Goal: Navigation & Orientation: Find specific page/section

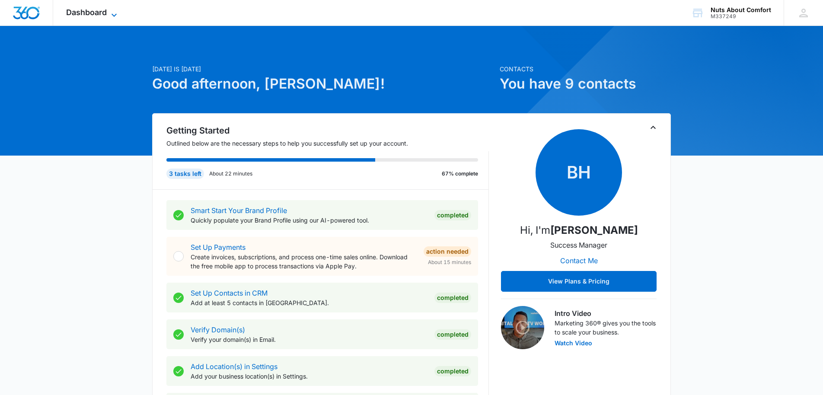
click at [89, 13] on span "Dashboard" at bounding box center [86, 12] width 41 height 9
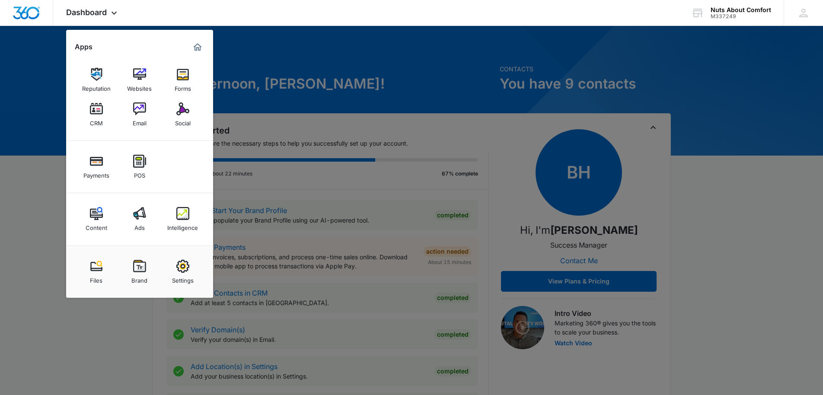
click at [94, 110] on img at bounding box center [96, 108] width 13 height 13
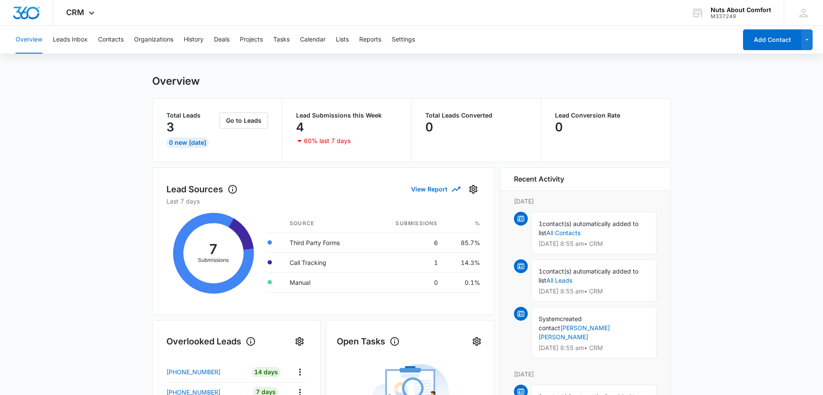
scroll to position [6, 0]
click at [71, 39] on button "Leads Inbox" at bounding box center [70, 40] width 35 height 28
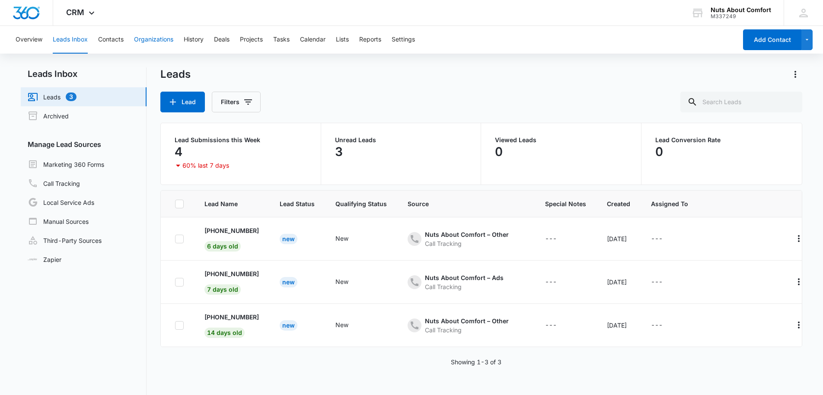
click at [162, 39] on button "Organizations" at bounding box center [153, 40] width 39 height 28
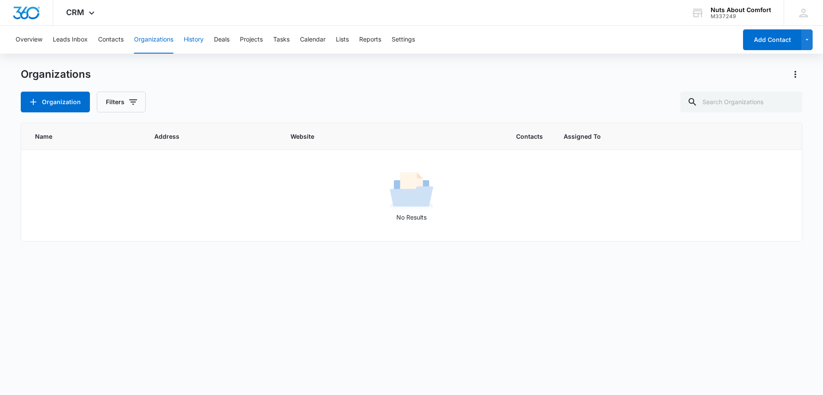
click at [197, 40] on button "History" at bounding box center [194, 40] width 20 height 28
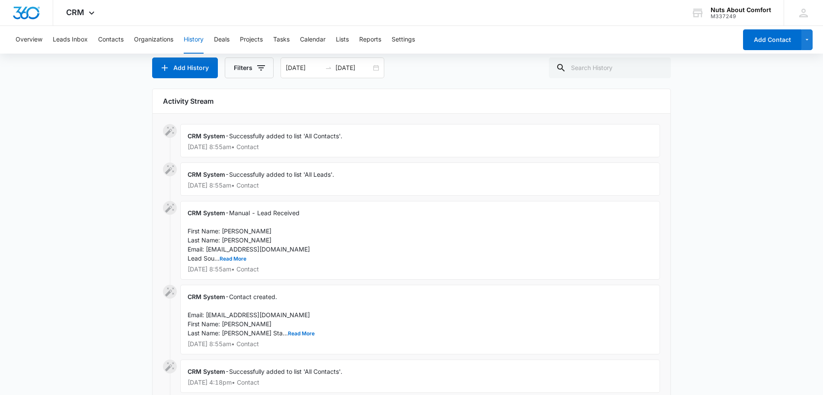
scroll to position [58, 0]
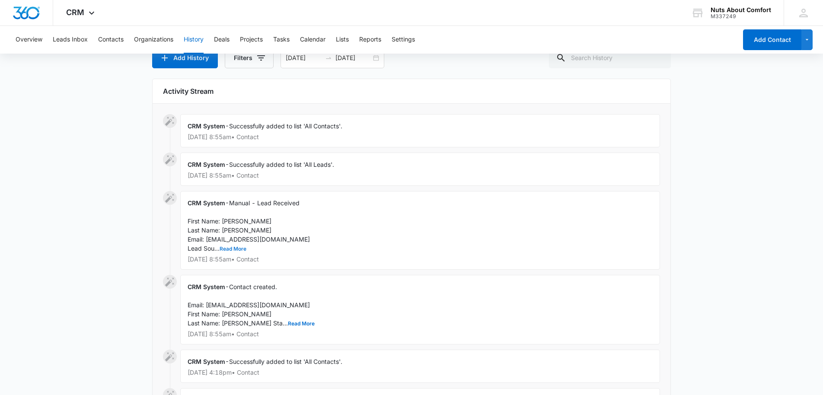
click at [233, 249] on button "Read More" at bounding box center [233, 248] width 27 height 5
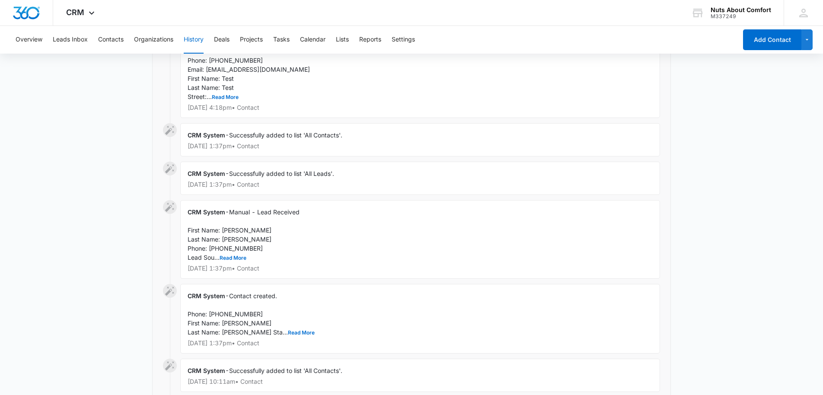
scroll to position [567, 0]
click at [236, 259] on button "Read More" at bounding box center [233, 256] width 27 height 5
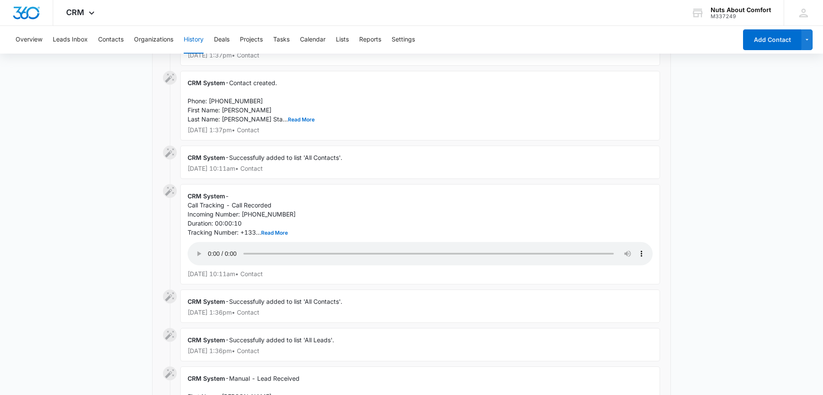
scroll to position [797, 0]
click at [208, 265] on audio "Your browser does not support the audio tag." at bounding box center [420, 253] width 465 height 23
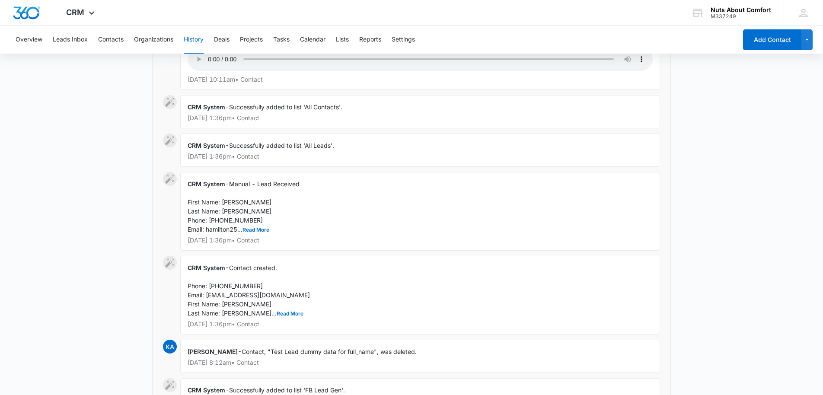
scroll to position [993, 0]
click at [249, 231] on button "Read More" at bounding box center [256, 228] width 27 height 5
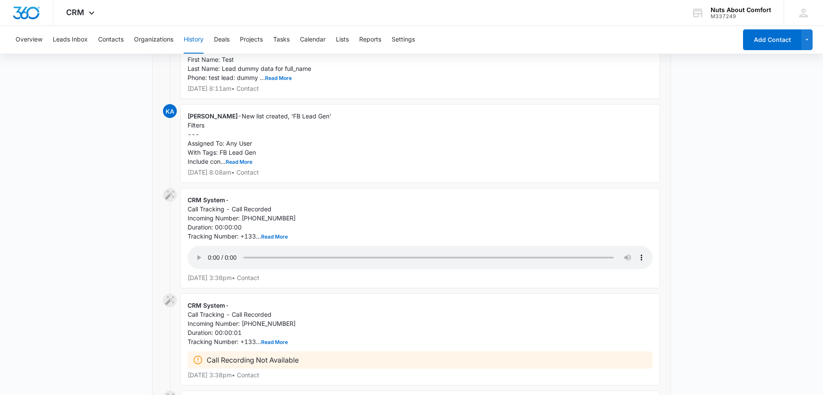
scroll to position [1521, 0]
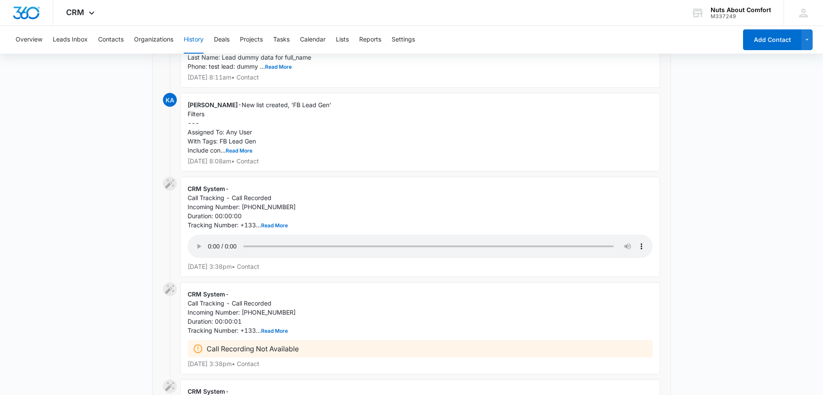
click at [208, 250] on audio "Your browser does not support the audio tag." at bounding box center [420, 246] width 465 height 23
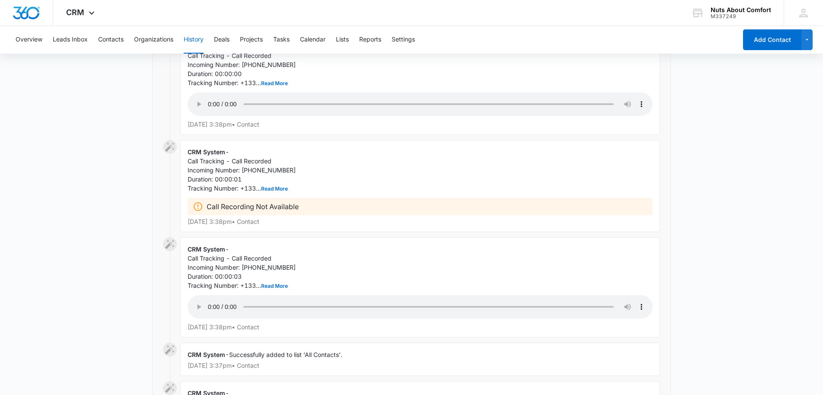
scroll to position [1662, 0]
click at [208, 304] on audio "Your browser does not support the audio tag." at bounding box center [420, 308] width 465 height 23
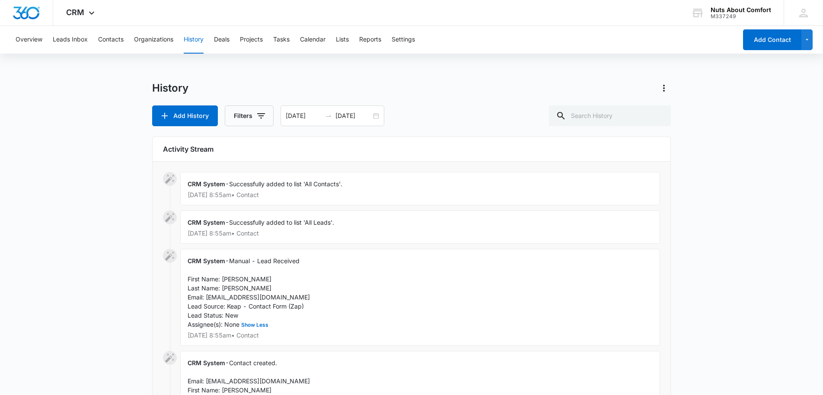
scroll to position [0, 0]
click at [223, 40] on button "Deals" at bounding box center [222, 40] width 16 height 28
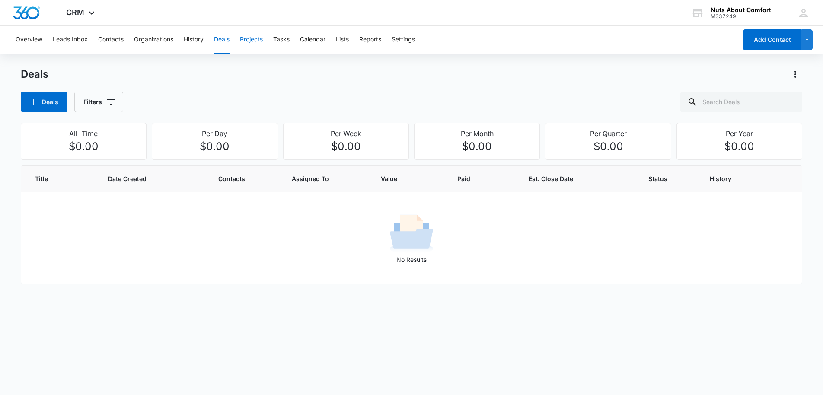
scroll to position [0, 0]
click at [258, 42] on button "Projects" at bounding box center [251, 40] width 23 height 28
click at [281, 40] on button "Tasks" at bounding box center [281, 40] width 16 height 28
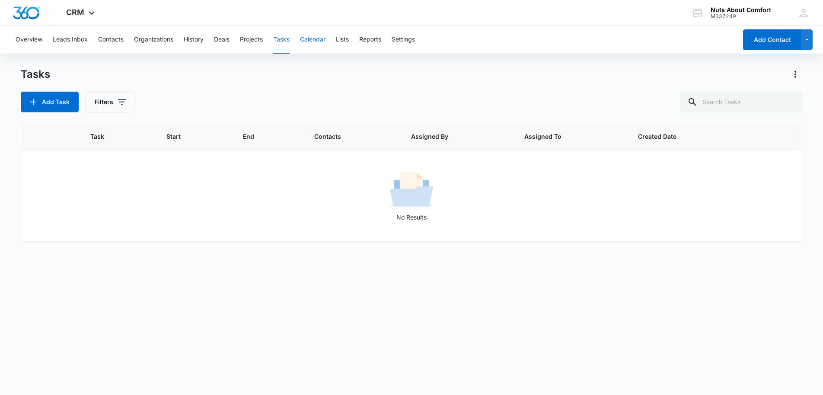
click at [318, 40] on button "Calendar" at bounding box center [313, 40] width 26 height 28
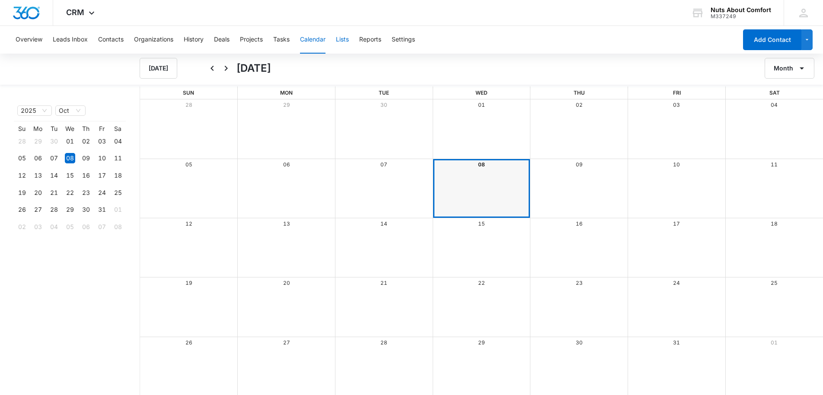
click at [345, 39] on button "Lists" at bounding box center [342, 40] width 13 height 28
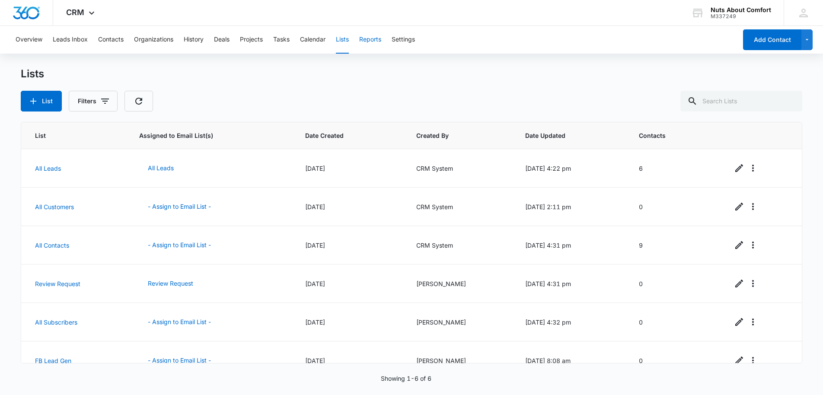
click at [368, 40] on button "Reports" at bounding box center [370, 40] width 22 height 28
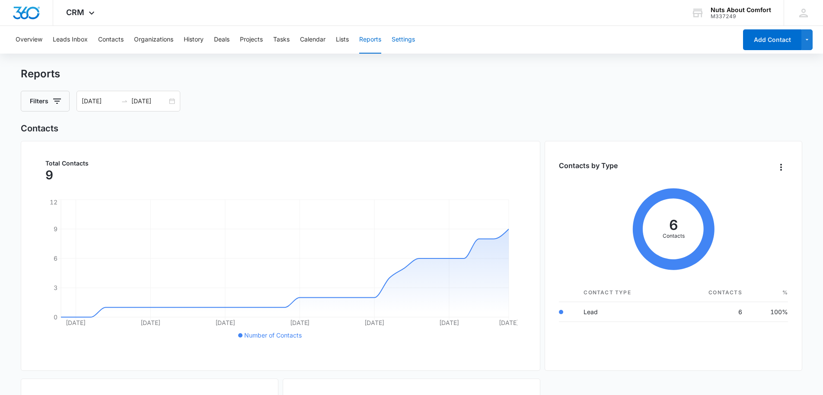
click at [401, 41] on button "Settings" at bounding box center [403, 40] width 23 height 28
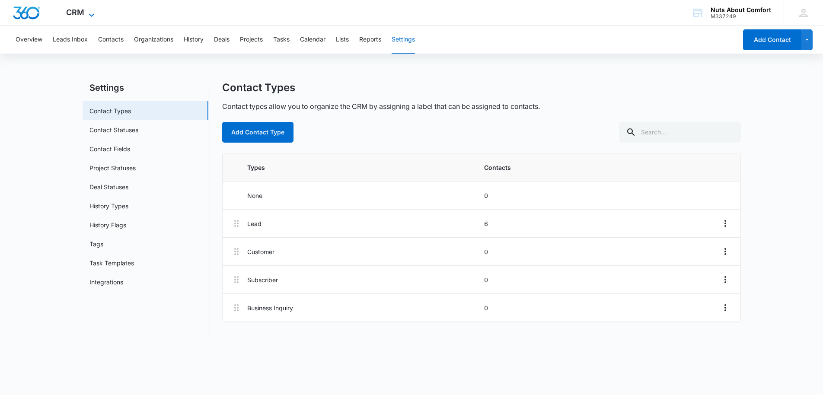
click at [91, 16] on icon at bounding box center [91, 14] width 5 height 3
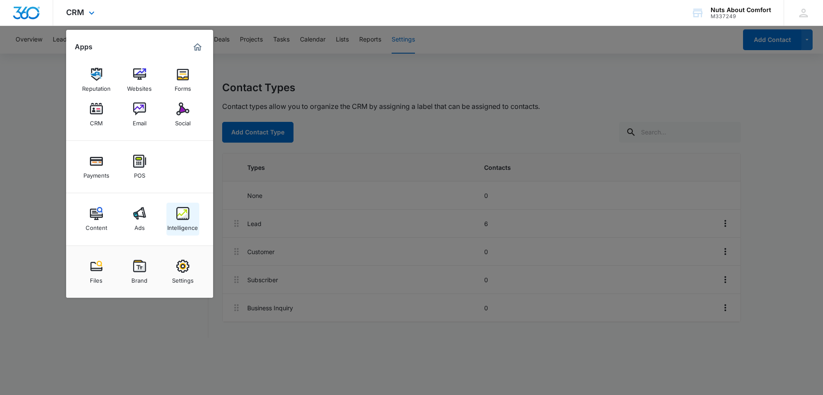
click at [185, 216] on img at bounding box center [182, 213] width 13 height 13
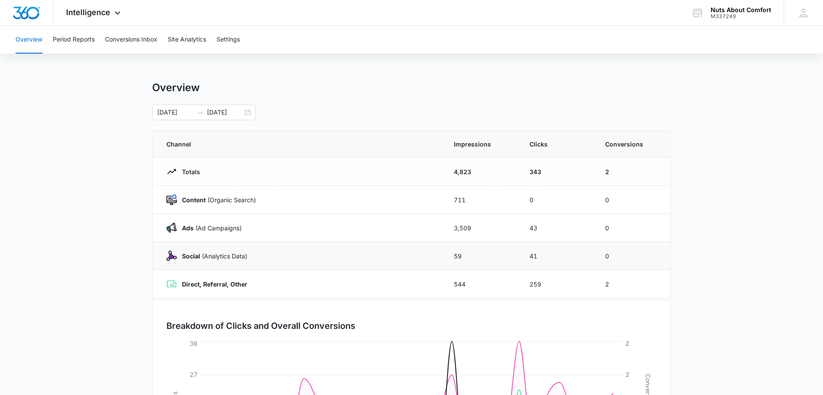
click at [173, 256] on img at bounding box center [171, 256] width 10 height 10
click at [77, 41] on button "Period Reports" at bounding box center [74, 40] width 42 height 28
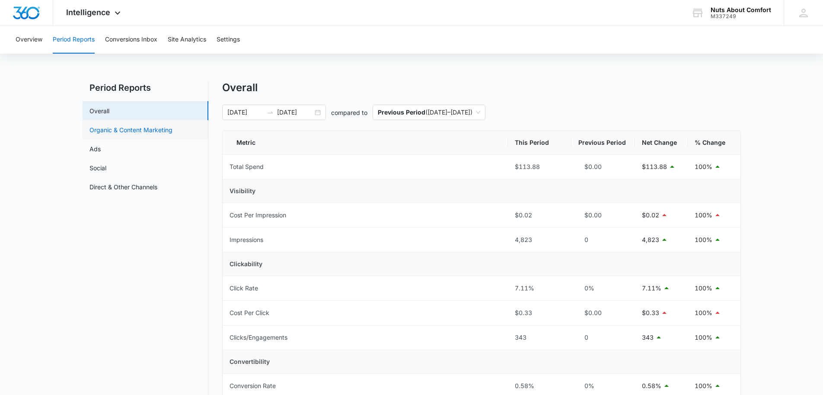
click at [151, 133] on link "Organic & Content Marketing" at bounding box center [130, 129] width 83 height 9
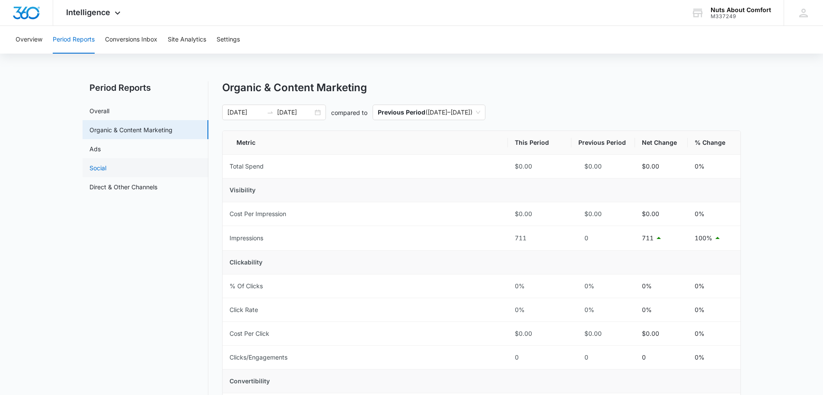
click at [106, 169] on link "Social" at bounding box center [97, 167] width 17 height 9
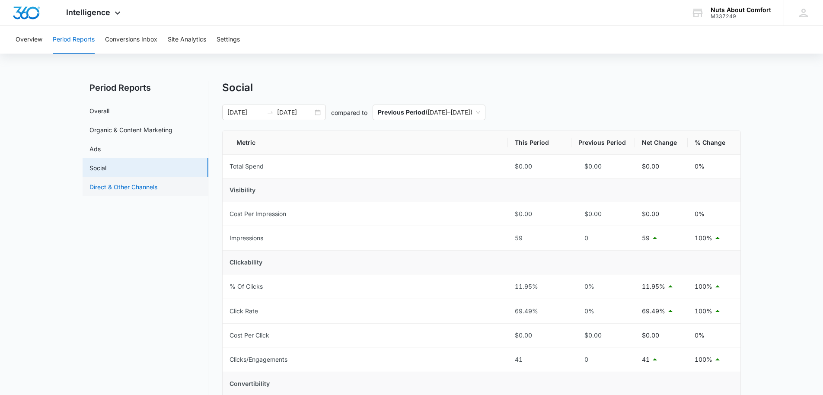
click at [148, 191] on link "Direct & Other Channels" at bounding box center [123, 186] width 68 height 9
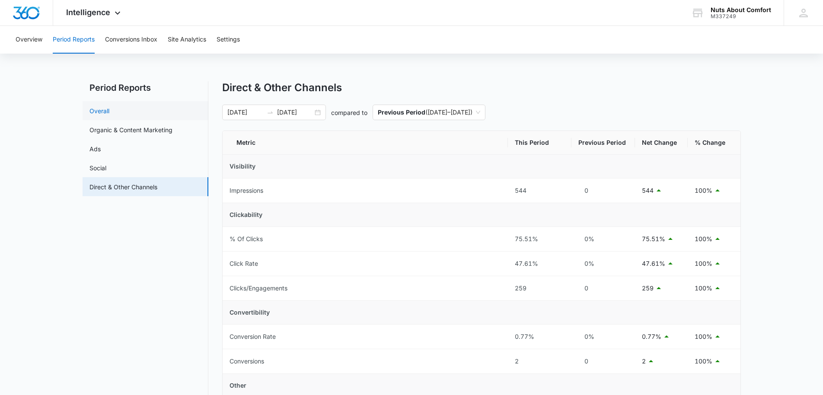
click at [104, 112] on link "Overall" at bounding box center [99, 110] width 20 height 9
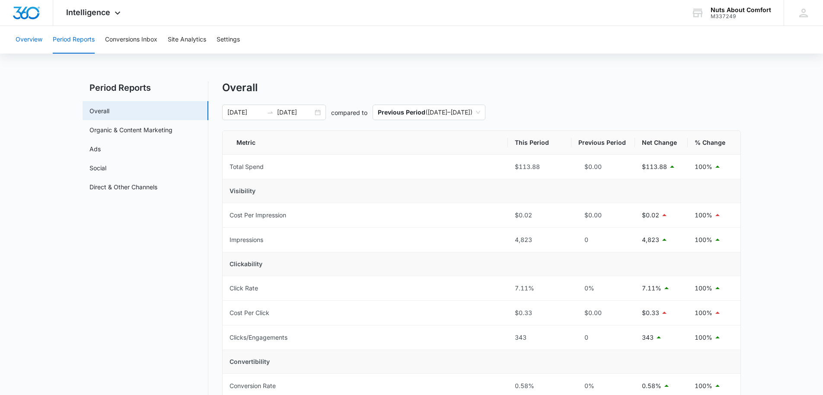
click at [28, 40] on button "Overview" at bounding box center [29, 40] width 27 height 28
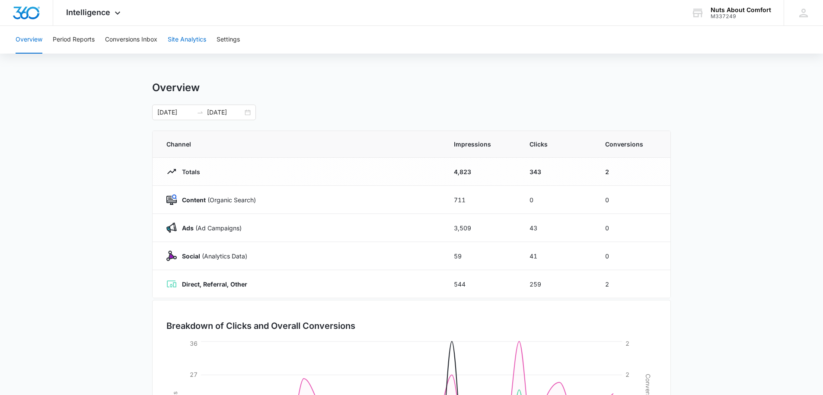
click at [185, 42] on button "Site Analytics" at bounding box center [187, 40] width 38 height 28
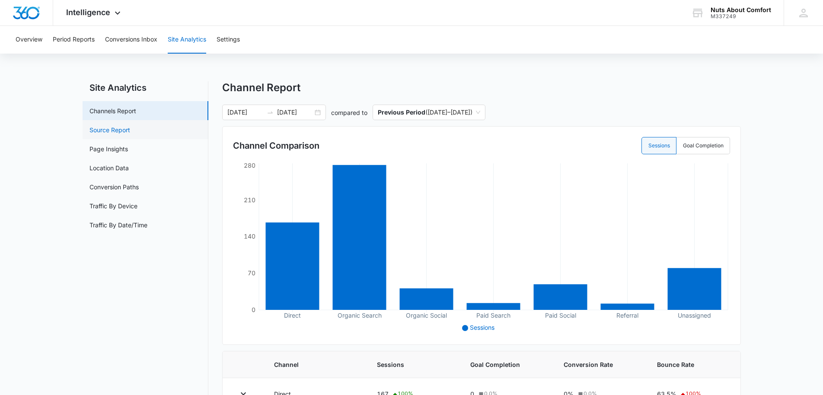
click at [119, 131] on link "Source Report" at bounding box center [109, 129] width 41 height 9
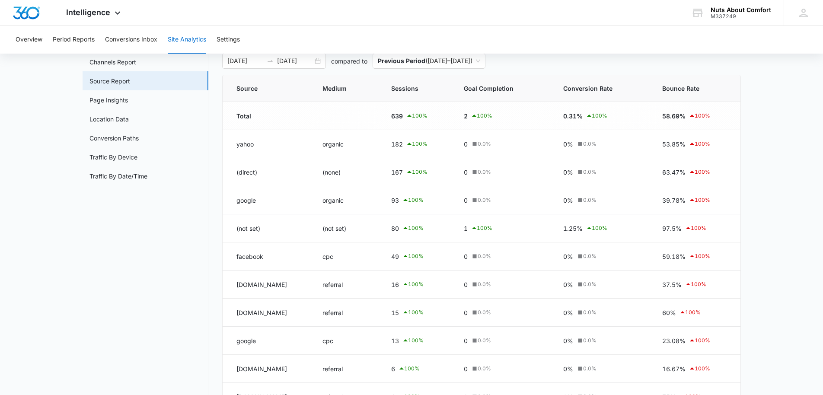
scroll to position [47, 0]
click at [108, 103] on link "Page Insights" at bounding box center [108, 102] width 38 height 9
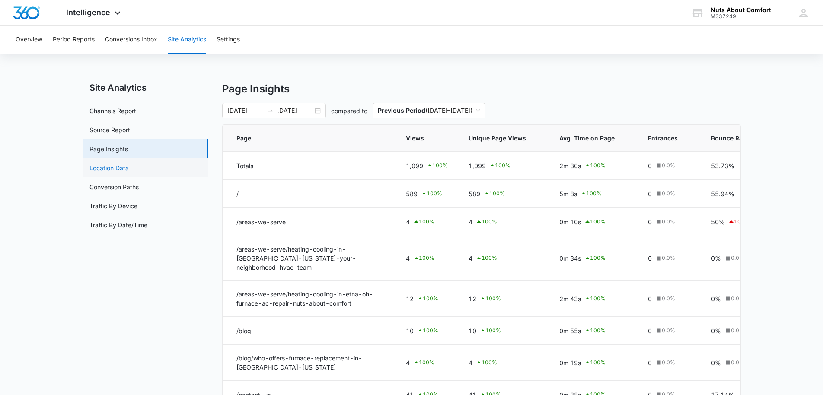
click at [120, 169] on link "Location Data" at bounding box center [108, 167] width 39 height 9
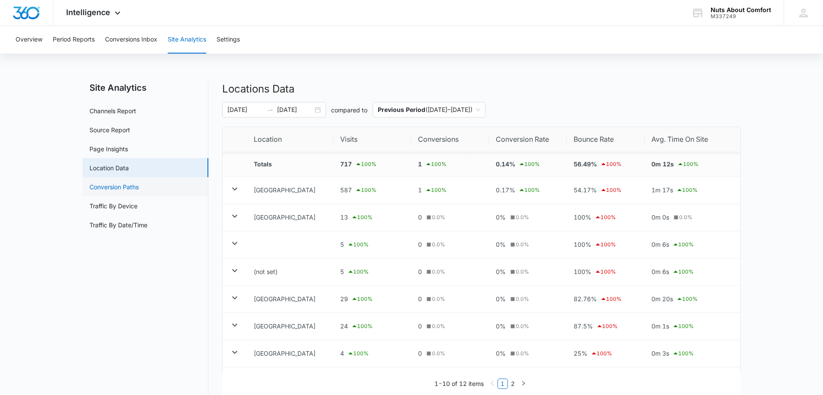
click at [128, 188] on link "Conversion Paths" at bounding box center [113, 186] width 49 height 9
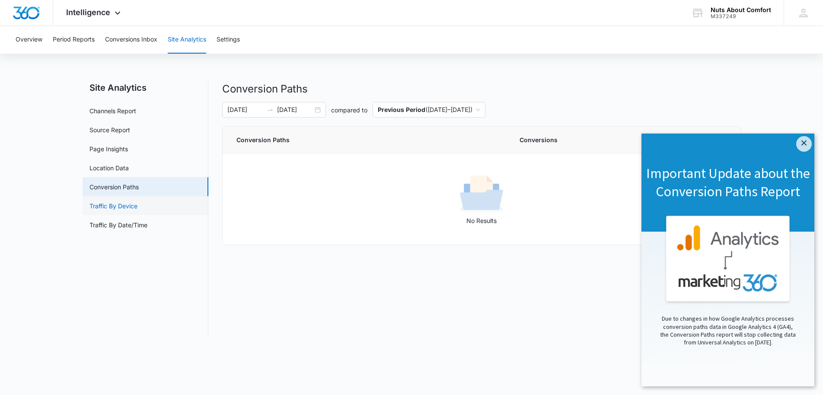
click at [115, 207] on link "Traffic By Device" at bounding box center [113, 205] width 48 height 9
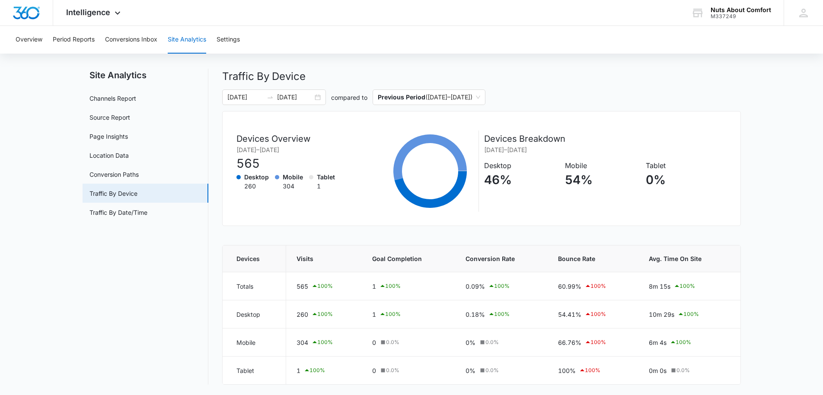
scroll to position [13, 0]
click at [139, 214] on link "Traffic By Date/Time" at bounding box center [118, 212] width 58 height 9
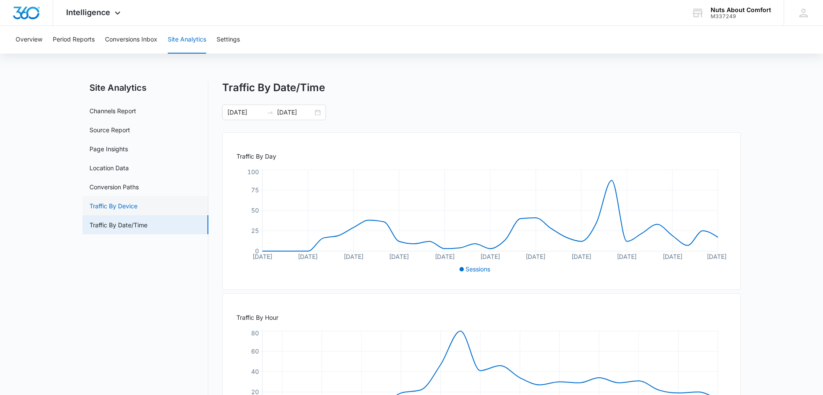
click at [134, 208] on link "Traffic By Device" at bounding box center [113, 205] width 48 height 9
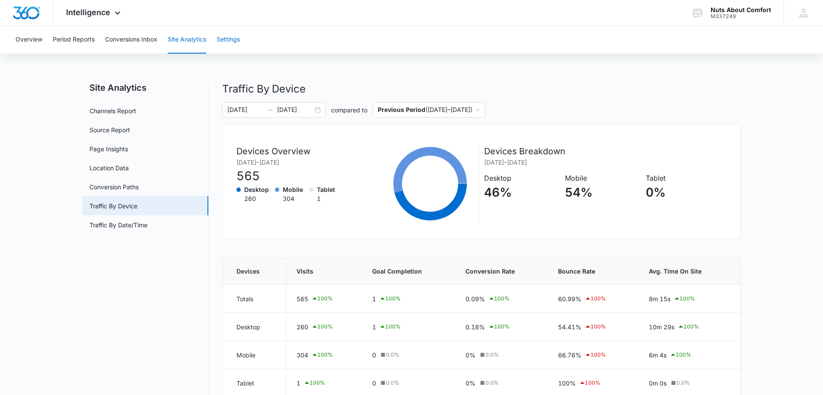
click at [231, 39] on button "Settings" at bounding box center [228, 40] width 23 height 28
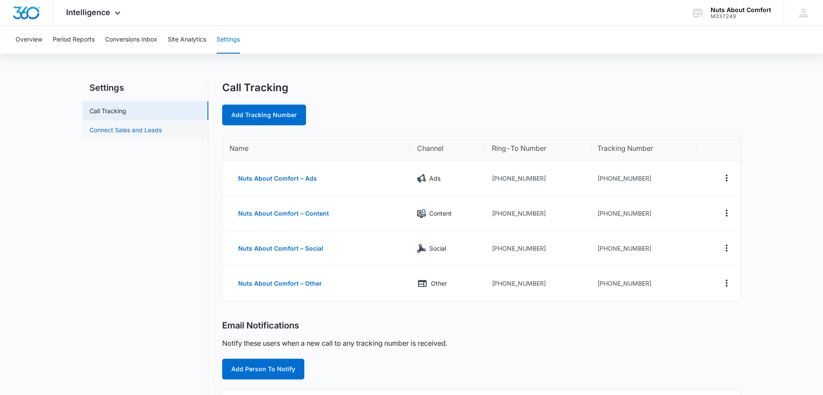
click at [123, 132] on link "Connect Sales and Leads" at bounding box center [125, 129] width 72 height 9
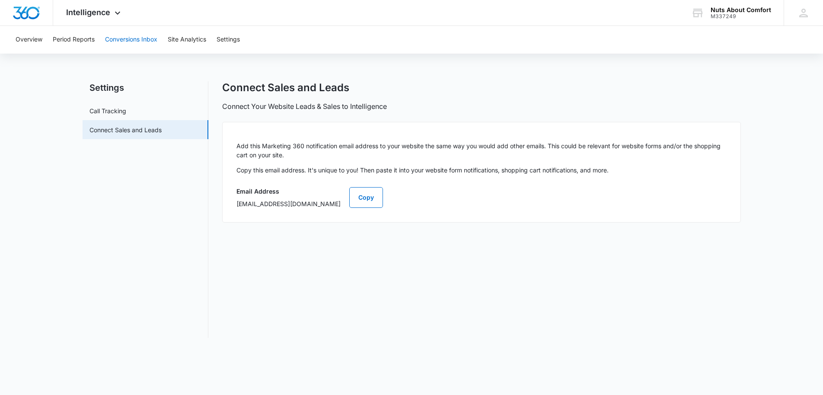
click at [137, 41] on button "Conversions Inbox" at bounding box center [131, 40] width 52 height 28
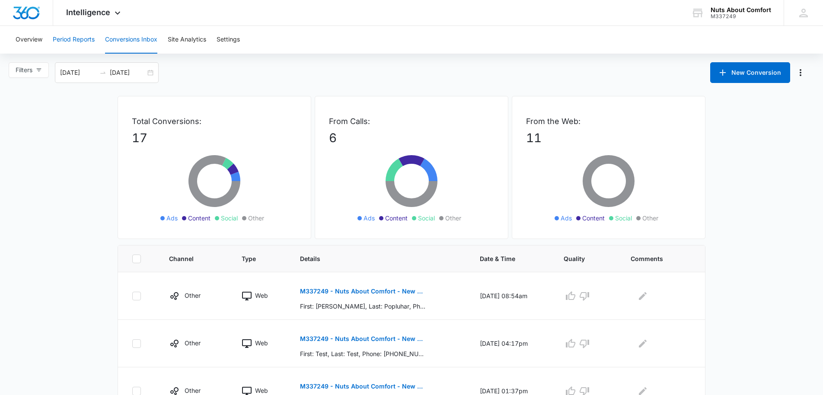
click at [80, 39] on button "Period Reports" at bounding box center [74, 40] width 42 height 28
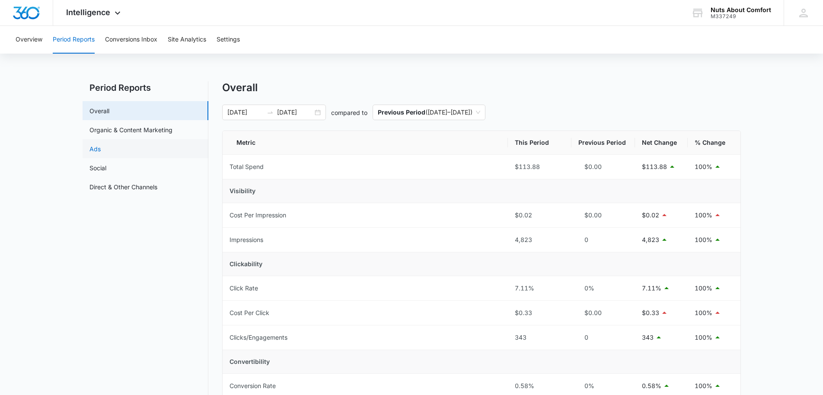
click at [95, 152] on link "Ads" at bounding box center [94, 148] width 11 height 9
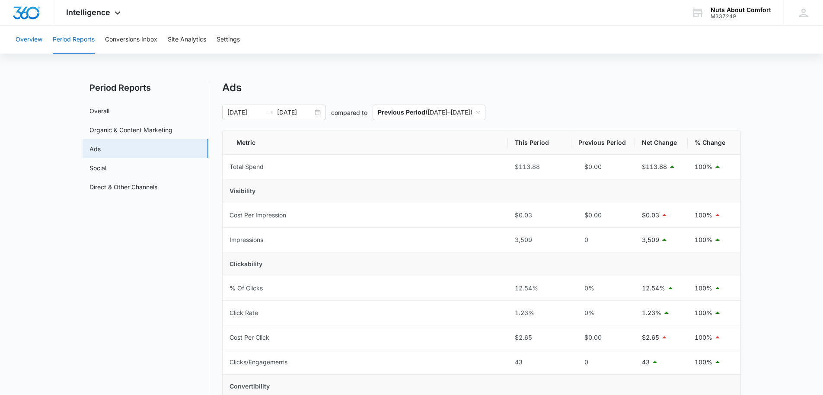
click at [24, 41] on button "Overview" at bounding box center [29, 40] width 27 height 28
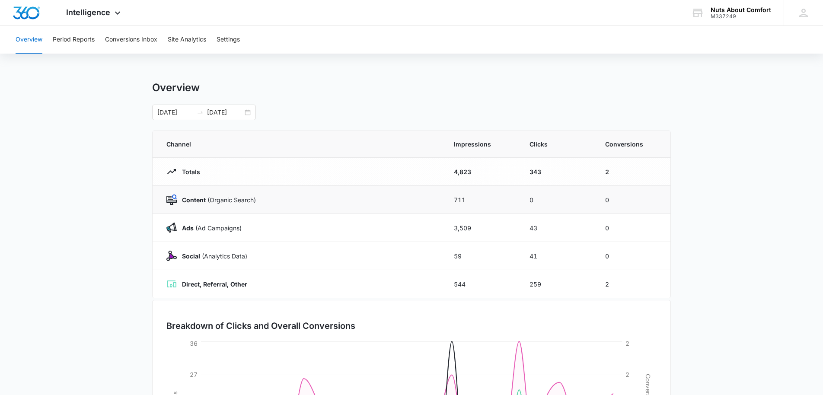
click at [194, 199] on strong "Content" at bounding box center [194, 199] width 24 height 7
click at [172, 201] on img at bounding box center [171, 200] width 10 height 10
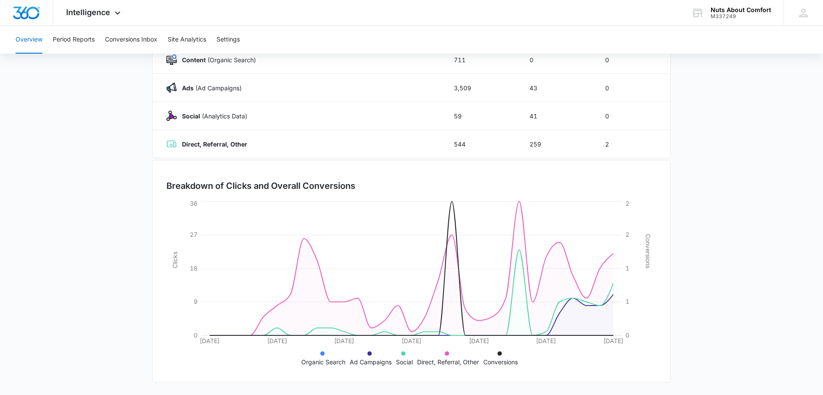
scroll to position [140, 0]
